Goal: Task Accomplishment & Management: Complete application form

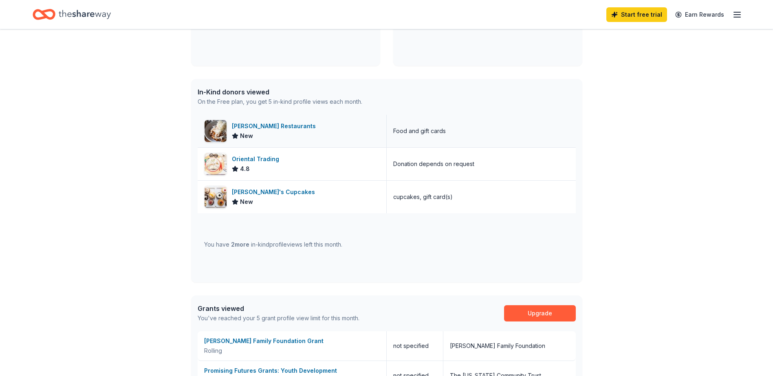
scroll to position [163, 0]
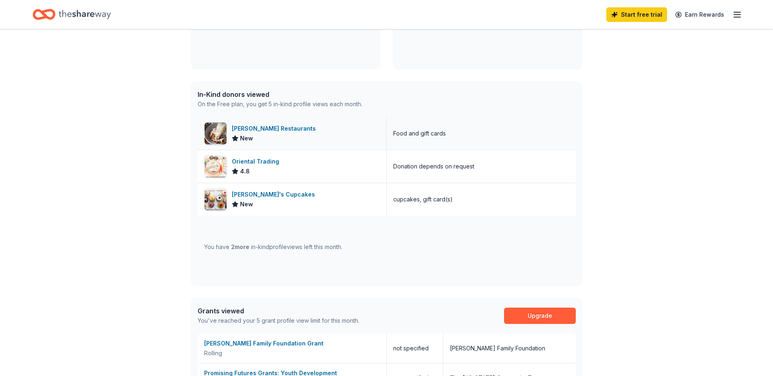
click at [279, 130] on div "[PERSON_NAME] Restaurants" at bounding box center [275, 129] width 87 height 10
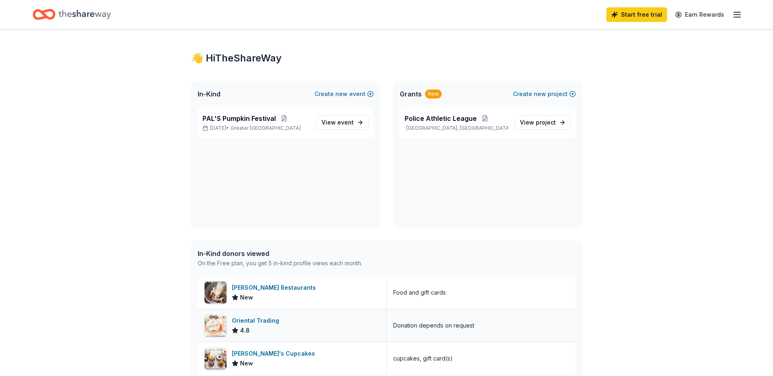
scroll to position [0, 0]
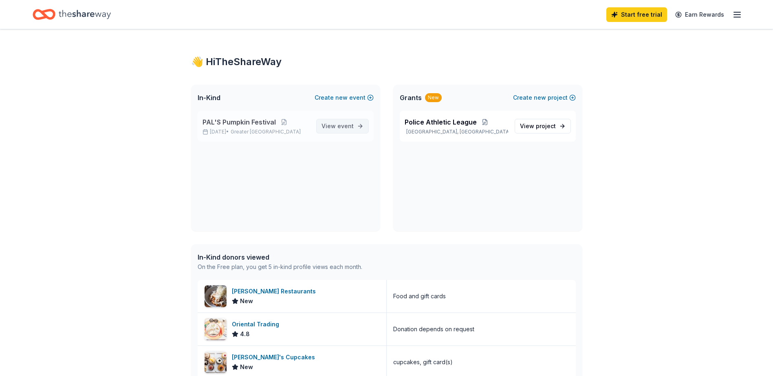
click at [336, 130] on span "View event" at bounding box center [337, 126] width 32 height 10
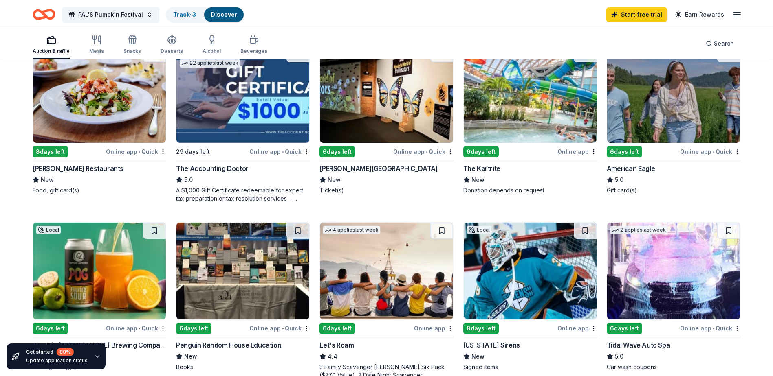
scroll to position [489, 0]
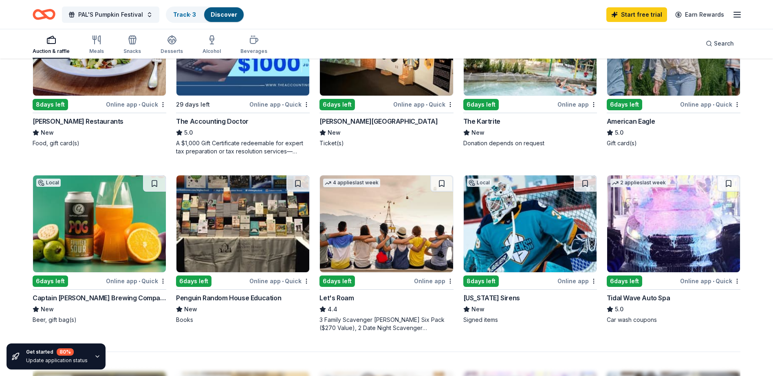
click at [202, 242] on img at bounding box center [242, 224] width 133 height 97
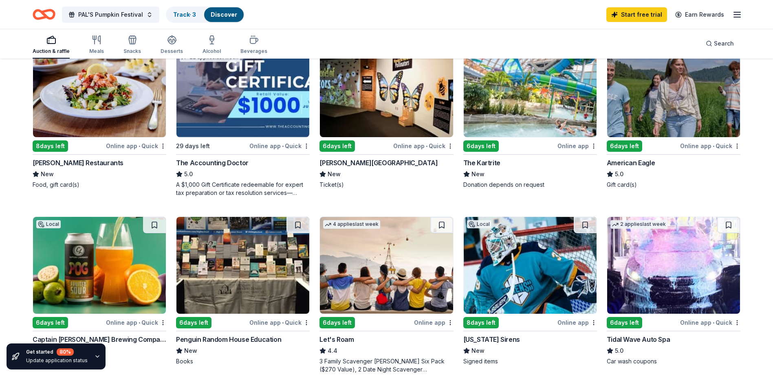
scroll to position [407, 0]
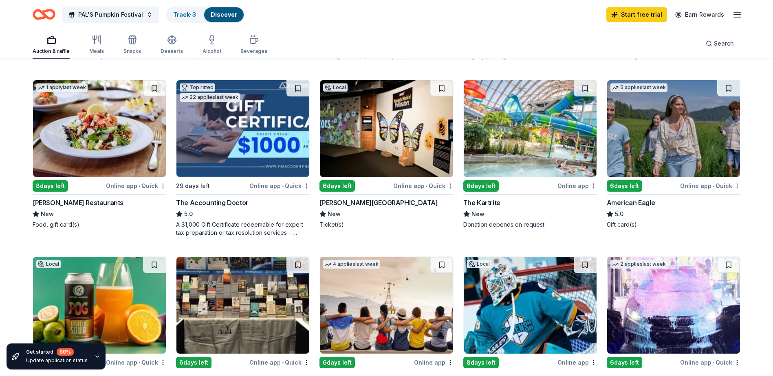
click at [354, 150] on img at bounding box center [386, 128] width 133 height 97
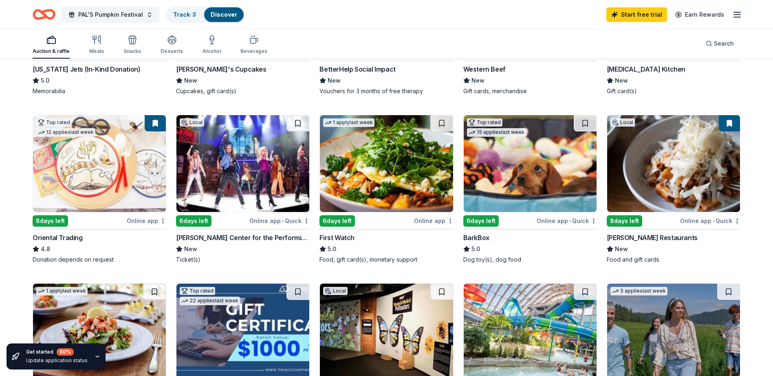
scroll to position [0, 0]
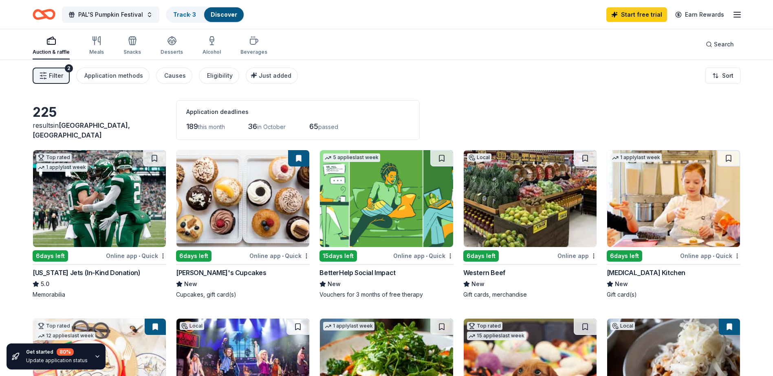
click at [515, 209] on img at bounding box center [530, 198] width 133 height 97
click at [673, 205] on img at bounding box center [673, 198] width 133 height 97
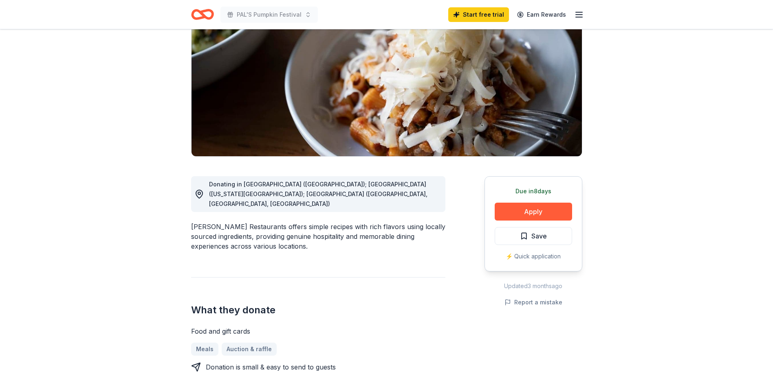
scroll to position [122, 0]
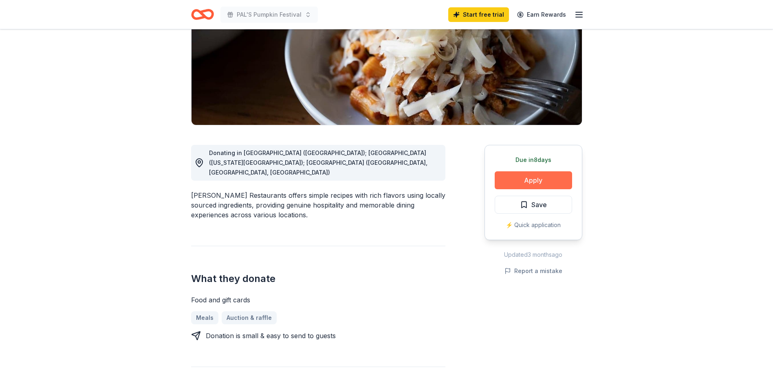
click at [520, 177] on button "Apply" at bounding box center [533, 181] width 77 height 18
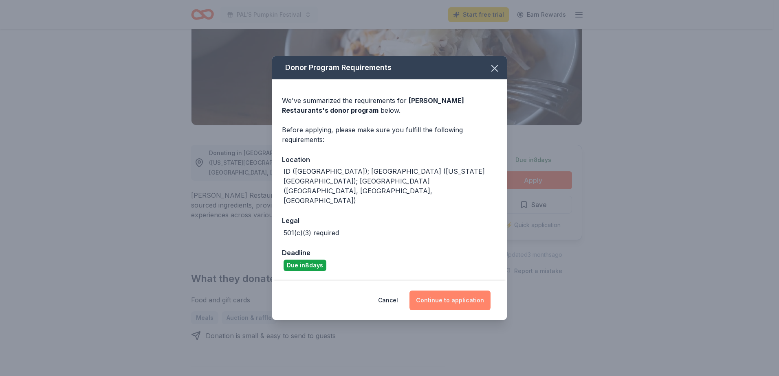
click at [436, 291] on button "Continue to application" at bounding box center [449, 301] width 81 height 20
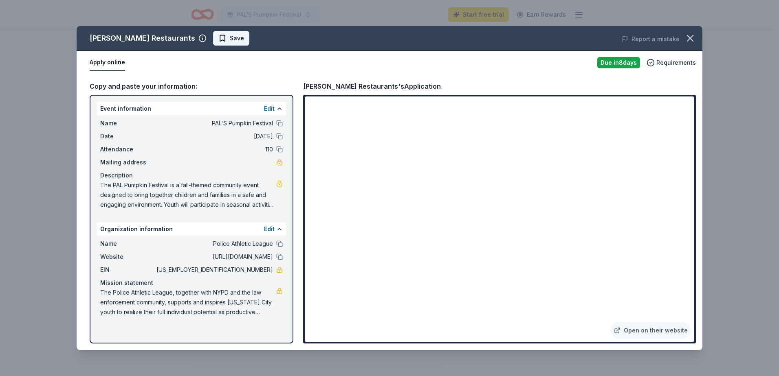
click at [230, 36] on span "Save" at bounding box center [237, 38] width 14 height 10
click at [690, 38] on icon "button" at bounding box center [690, 38] width 6 height 6
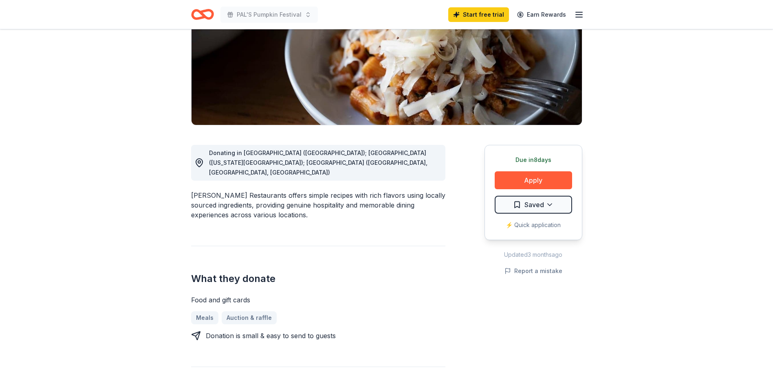
scroll to position [0, 0]
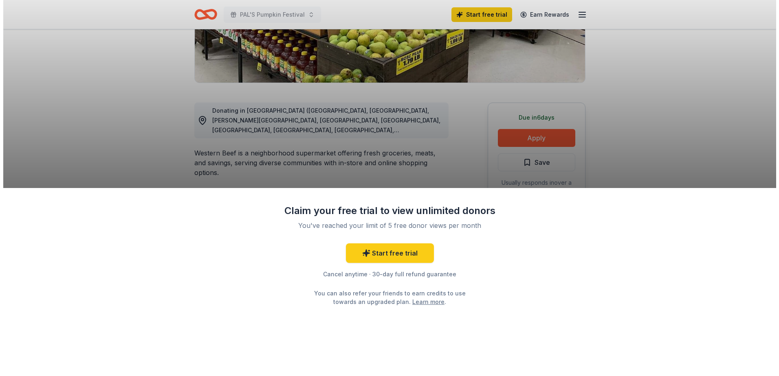
scroll to position [204, 0]
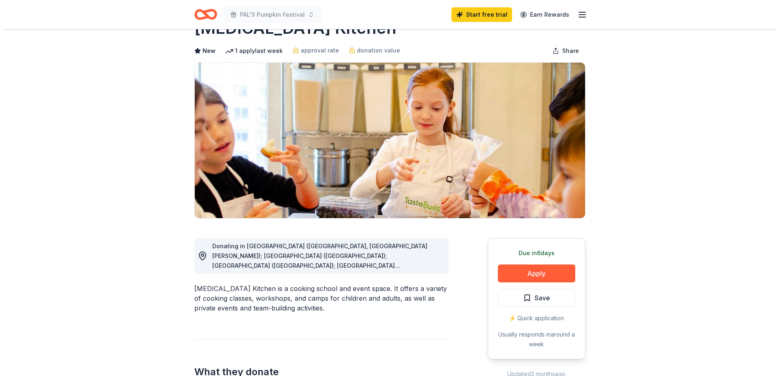
scroll to position [122, 0]
